Goal: Task Accomplishment & Management: Use online tool/utility

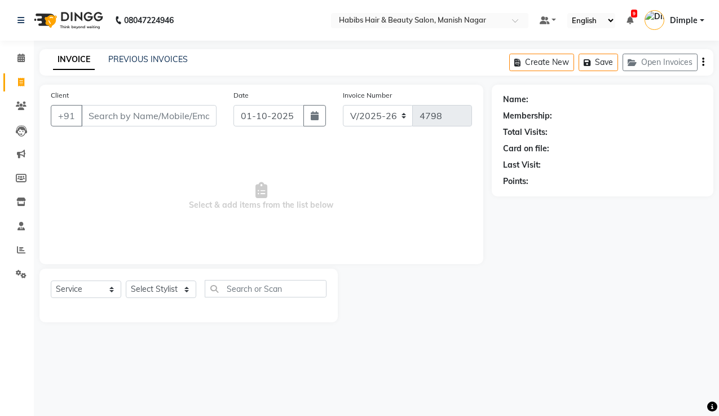
select select "3804"
select select "service"
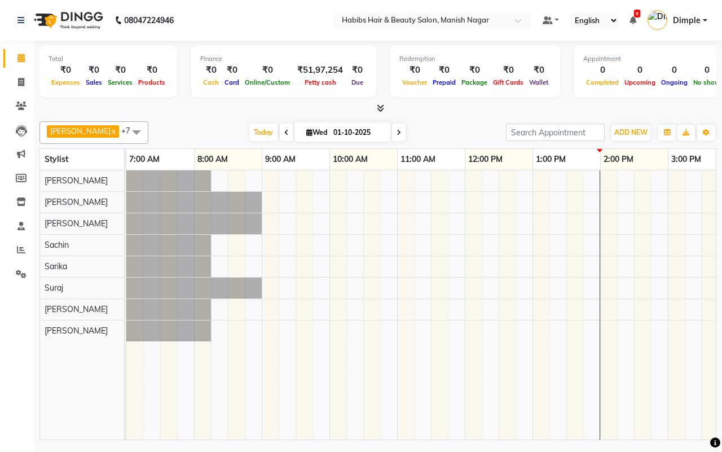
drag, startPoint x: 211, startPoint y: 113, endPoint x: 213, endPoint y: 99, distance: 14.8
click at [210, 112] on div at bounding box center [377, 109] width 677 height 12
click at [212, 106] on div at bounding box center [377, 109] width 677 height 12
